Goal: Task Accomplishment & Management: Manage account settings

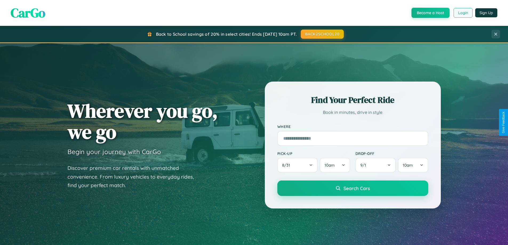
click at [463, 13] on button "Login" at bounding box center [463, 13] width 19 height 10
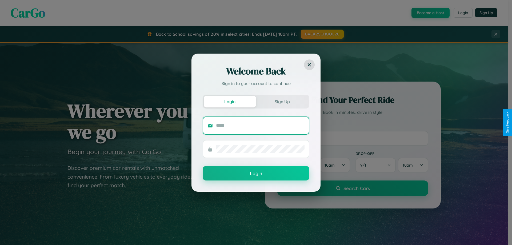
click at [260, 125] on input "text" at bounding box center [260, 125] width 89 height 9
type input "**********"
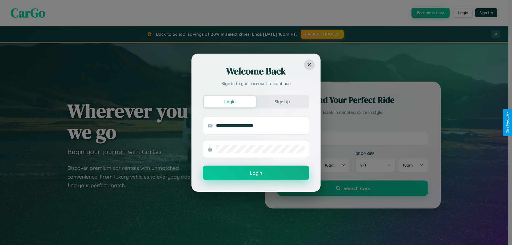
click at [256, 173] on button "Login" at bounding box center [256, 173] width 107 height 14
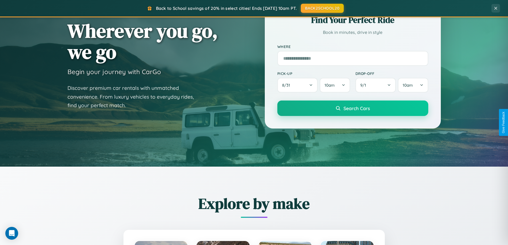
scroll to position [367, 0]
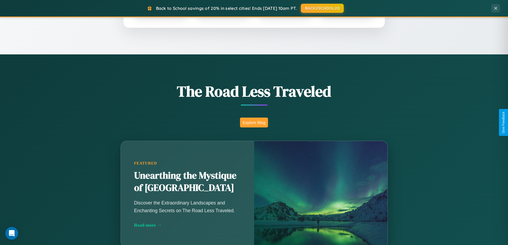
click at [254, 122] on button "Explore Blog" at bounding box center [254, 123] width 28 height 10
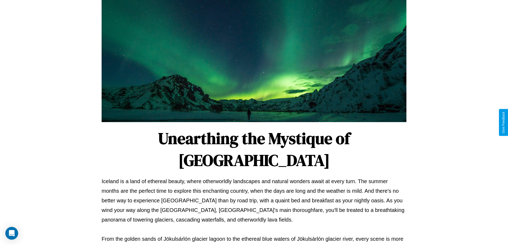
scroll to position [173, 0]
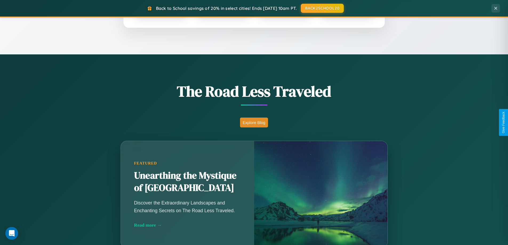
scroll to position [1026, 0]
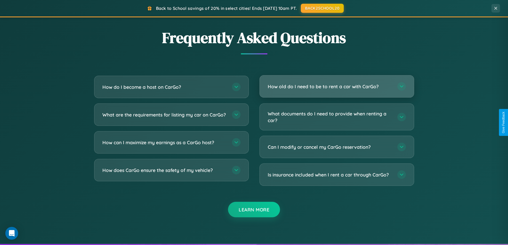
click at [336, 87] on h3 "How old do I need to be to rent a car with CarGo?" at bounding box center [330, 86] width 124 height 7
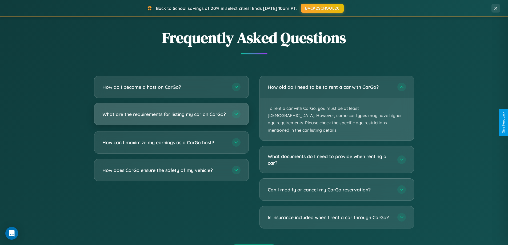
click at [171, 117] on h3 "What are the requirements for listing my car on CarGo?" at bounding box center [164, 114] width 124 height 7
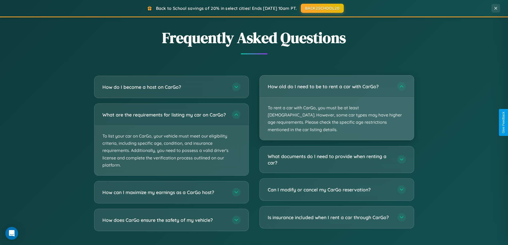
click at [336, 105] on p "To rent a car with CarGo, you must be at least [DEMOGRAPHIC_DATA]. However, som…" at bounding box center [337, 119] width 154 height 42
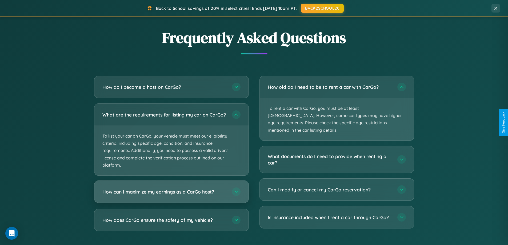
click at [171, 195] on h3 "How can I maximize my earnings as a CarGo host?" at bounding box center [164, 192] width 124 height 7
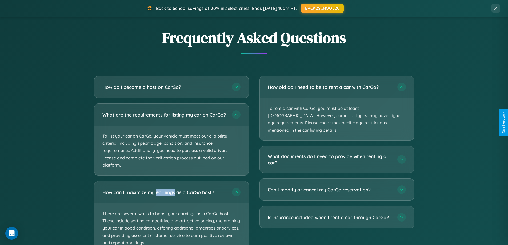
scroll to position [1067, 0]
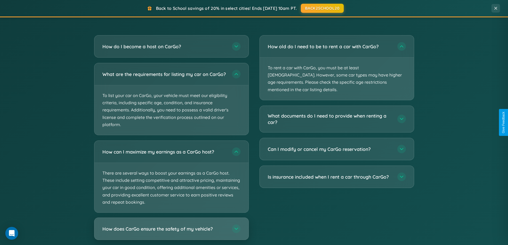
click at [171, 232] on h3 "How does CarGo ensure the safety of my vehicle?" at bounding box center [164, 229] width 124 height 7
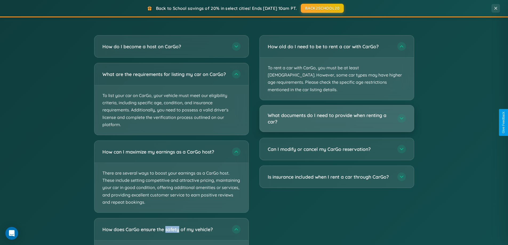
click at [336, 112] on h3 "What documents do I need to provide when renting a car?" at bounding box center [330, 118] width 124 height 13
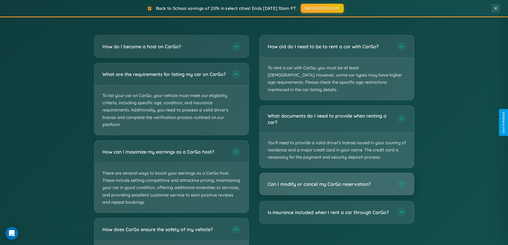
click at [336, 181] on h3 "Can I modify or cancel my CarGo reservation?" at bounding box center [330, 184] width 124 height 7
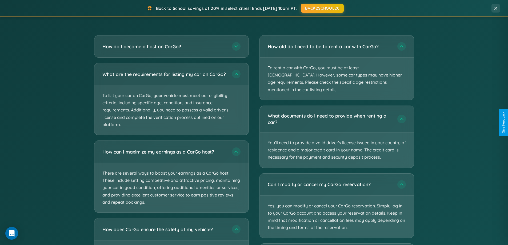
scroll to position [0, 0]
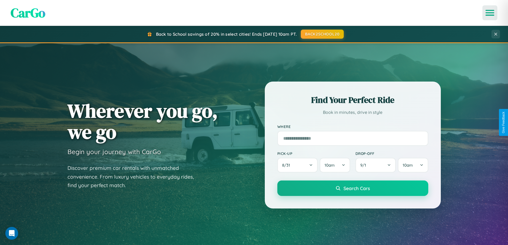
click at [490, 13] on icon "Open menu" at bounding box center [490, 12] width 8 height 5
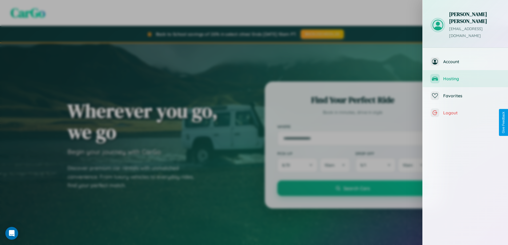
click at [465, 76] on span "Hosting" at bounding box center [471, 78] width 57 height 5
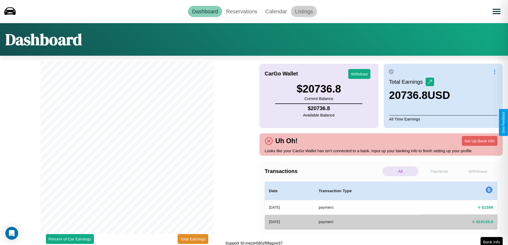
click at [304, 11] on link "Listings" at bounding box center [304, 11] width 26 height 11
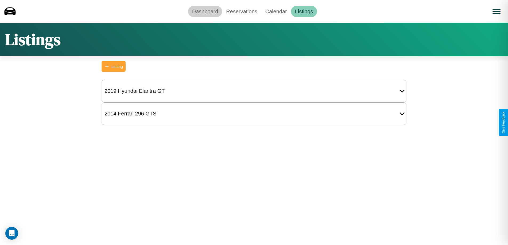
click at [205, 11] on link "Dashboard" at bounding box center [205, 11] width 34 height 11
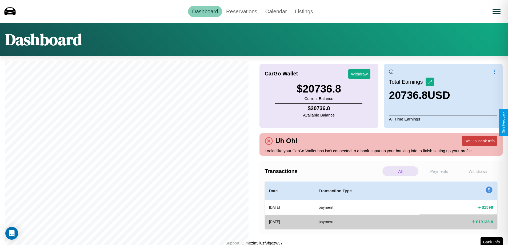
click at [479, 141] on button "Set Up Bank Info" at bounding box center [479, 141] width 35 height 10
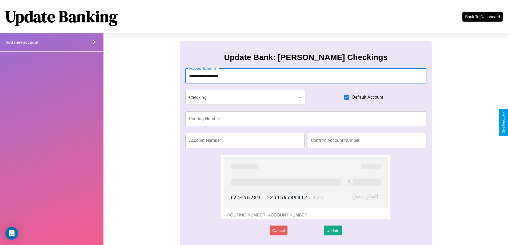
type input "**********"
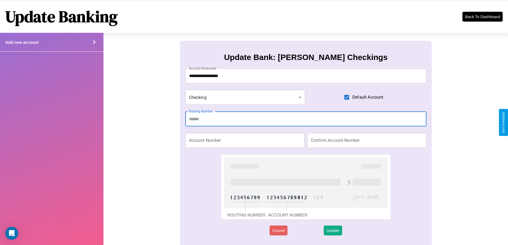
click at [306, 119] on input "Routing Number" at bounding box center [305, 118] width 241 height 15
type input "*********"
click at [245, 140] on input "Account Number" at bounding box center [244, 140] width 119 height 15
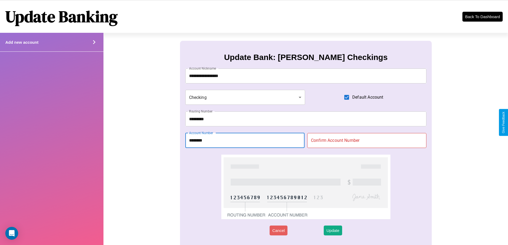
type input "********"
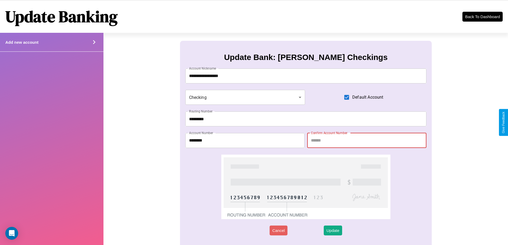
click at [367, 140] on input "Confirm Account Number" at bounding box center [366, 140] width 119 height 15
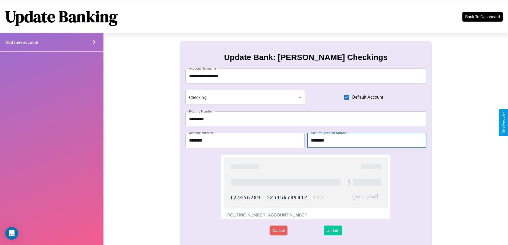
type input "********"
click at [333, 230] on button "Update" at bounding box center [333, 231] width 18 height 10
